Goal: Find specific page/section: Find specific page/section

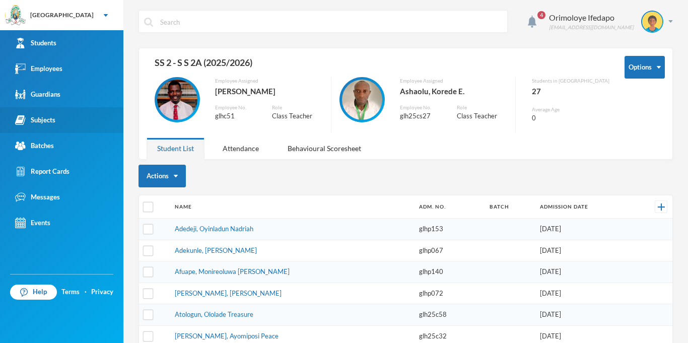
scroll to position [359, 0]
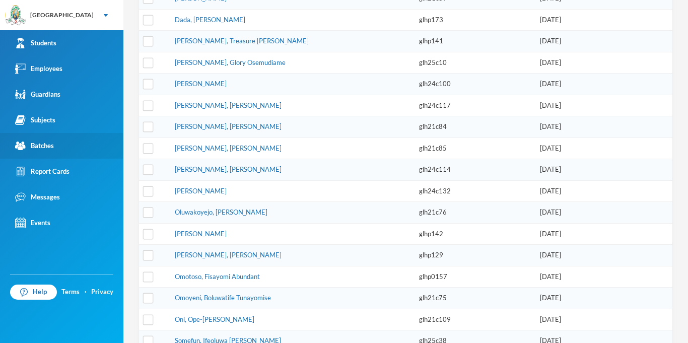
click at [82, 148] on link "Batches" at bounding box center [61, 146] width 123 height 26
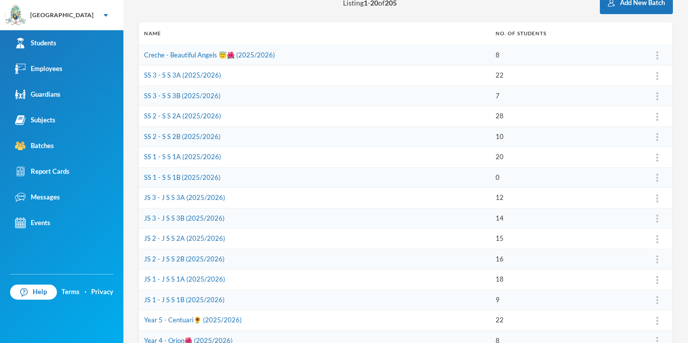
scroll to position [124, 0]
click at [177, 119] on link "SS 2 - S S 2A (2025/2026)" at bounding box center [182, 116] width 77 height 8
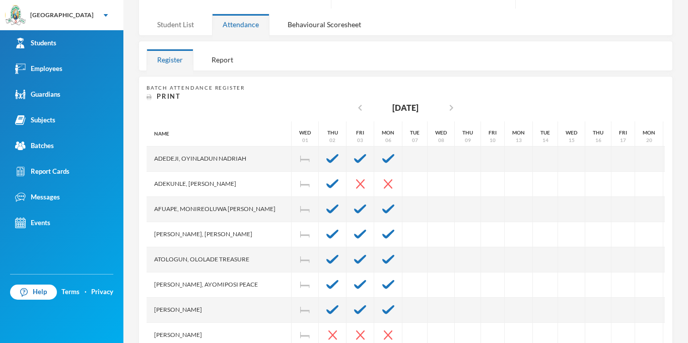
click at [175, 33] on div "Student List" at bounding box center [176, 25] width 58 height 22
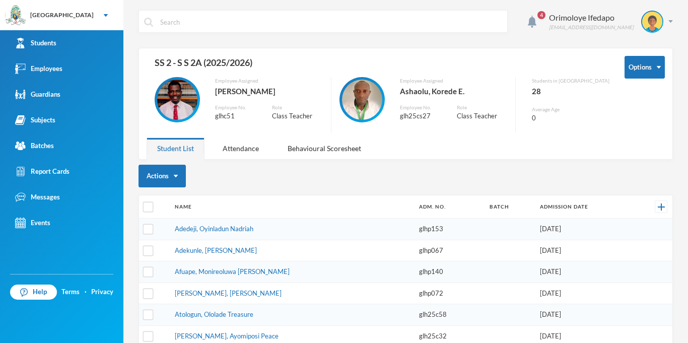
click at [675, 21] on div "4 Orimoloye Ifedapo [EMAIL_ADDRESS][DOMAIN_NAME] Options SS 2 - S S 2A (2025/20…" at bounding box center [405, 171] width 565 height 343
click at [676, 20] on div "4 Orimoloye Ifedapo [EMAIL_ADDRESS][DOMAIN_NAME] Options SS 2 - S S 2A (2025/20…" at bounding box center [405, 171] width 565 height 343
click at [664, 25] on div "Orimoloye Ifedapo [EMAIL_ADDRESS][DOMAIN_NAME]" at bounding box center [608, 22] width 132 height 22
click at [653, 74] on button "Logout" at bounding box center [645, 73] width 45 height 15
